Goal: Find specific page/section: Find specific page/section

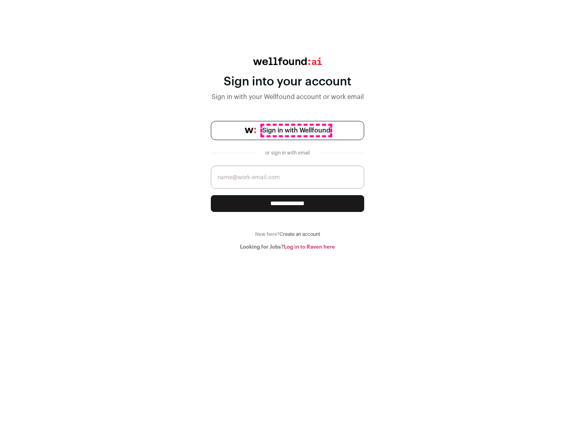
click at [296, 130] on span "Sign in with Wellfound" at bounding box center [296, 131] width 68 height 10
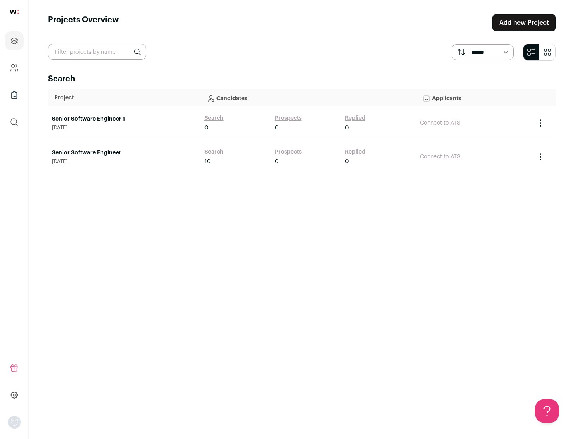
click at [124, 153] on link "Senior Software Engineer" at bounding box center [124, 153] width 144 height 8
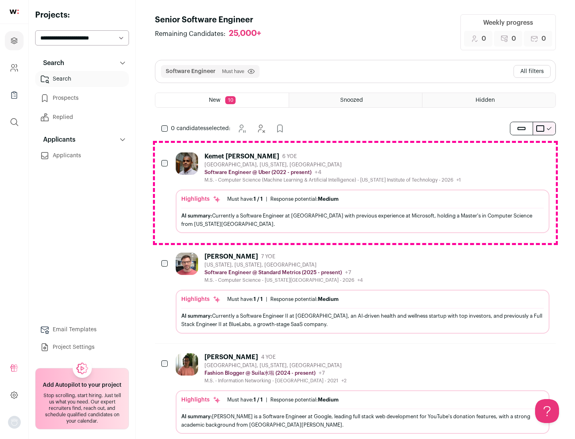
click at [355, 193] on div "Highlights Must have: 1 / 1 How many must haves have been fulfilled? | Response…" at bounding box center [362, 211] width 373 height 43
